Goal: Download file/media

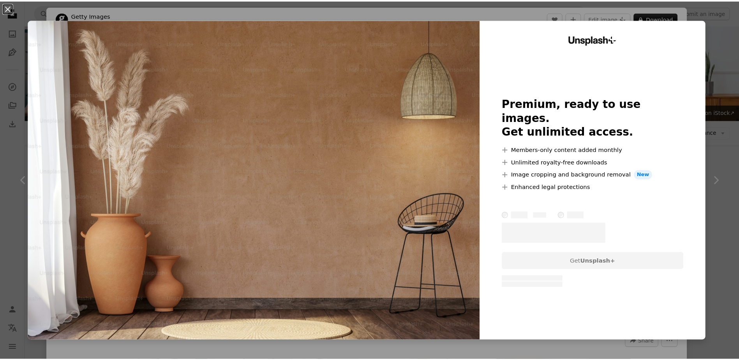
scroll to position [740, 0]
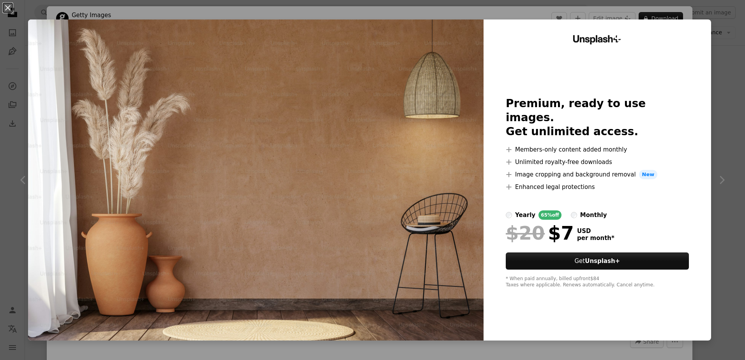
click at [564, 16] on div "An X shape Unsplash+ Premium, ready to use images. Get unlimited access. A plus…" at bounding box center [372, 180] width 745 height 360
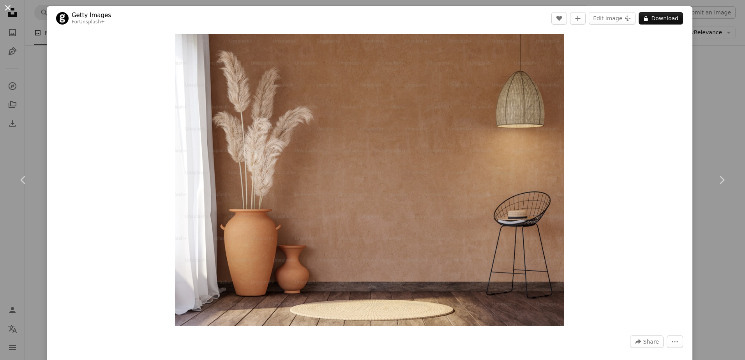
click at [8, 8] on button "An X shape" at bounding box center [7, 7] width 9 height 9
